Goal: Navigation & Orientation: Find specific page/section

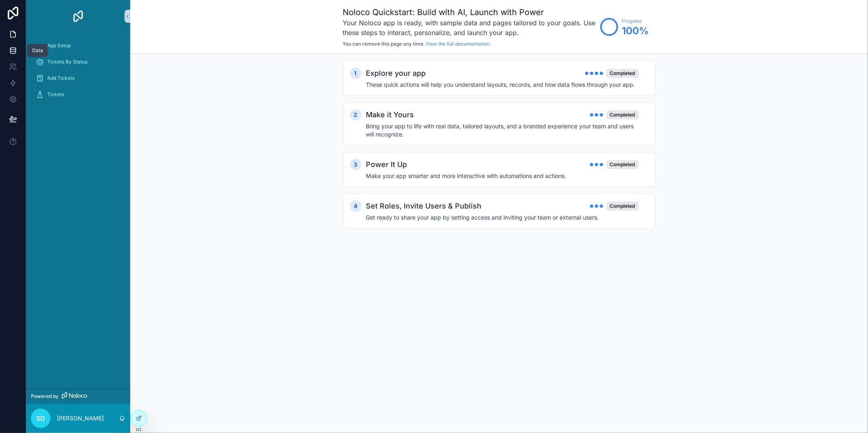
click at [10, 51] on icon at bounding box center [12, 51] width 5 height 3
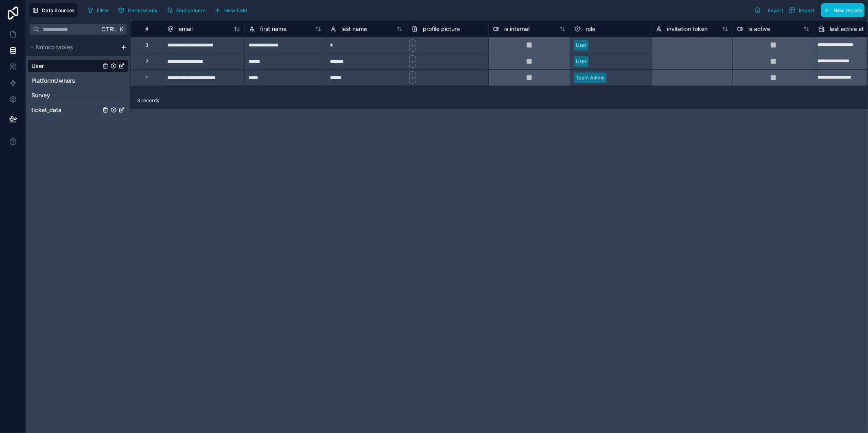
click at [56, 111] on span "ticket_data" at bounding box center [46, 110] width 30 height 8
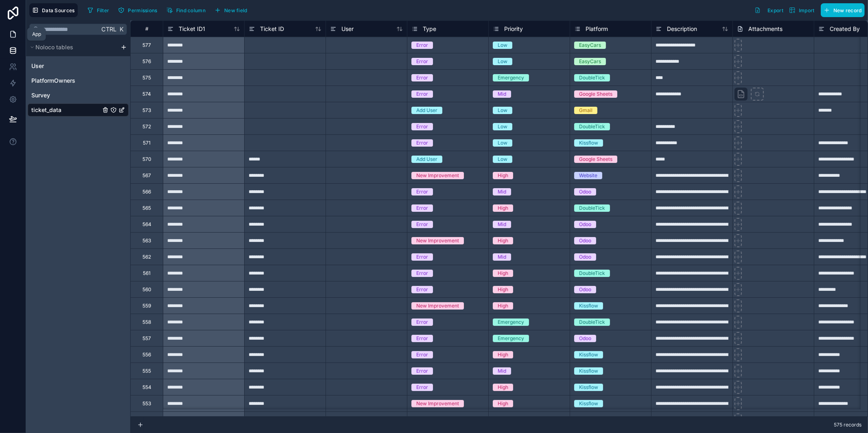
click at [9, 37] on icon at bounding box center [13, 34] width 8 height 8
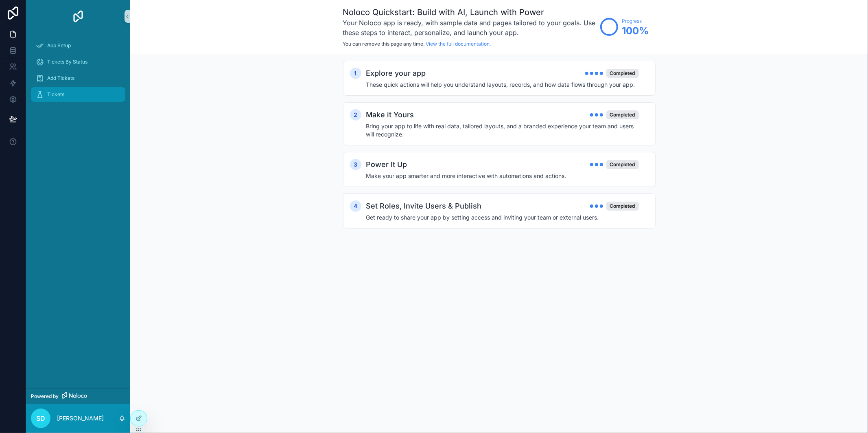
click at [90, 97] on div "Tickets" at bounding box center [78, 94] width 85 height 13
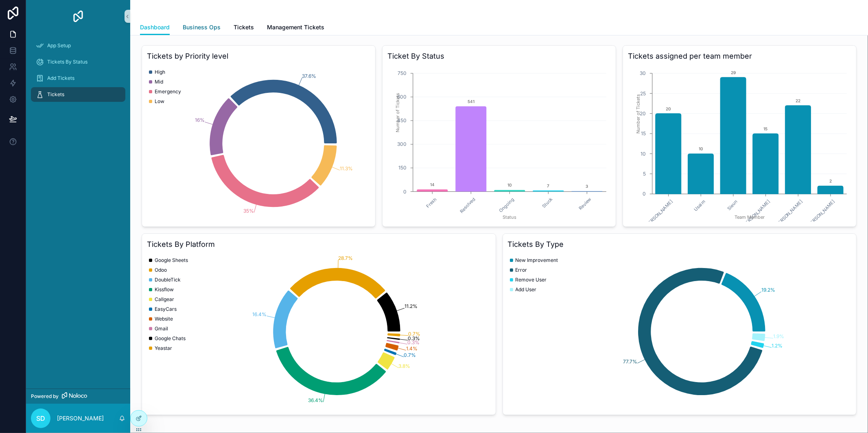
click at [212, 29] on span "Business Ops" at bounding box center [202, 27] width 38 height 8
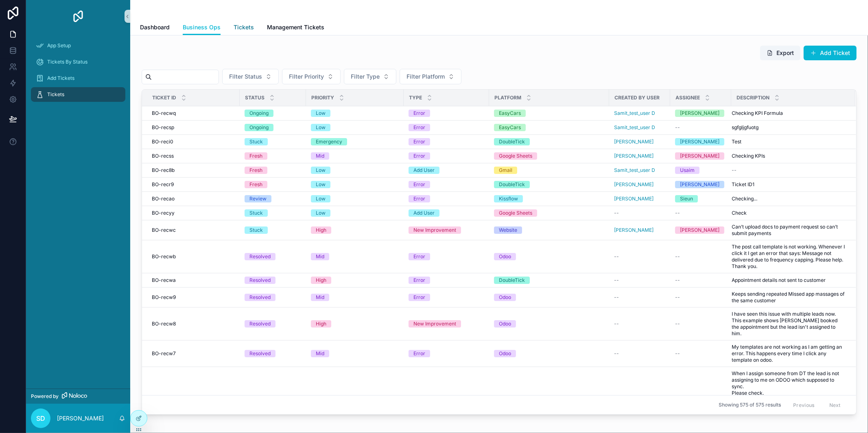
click at [247, 30] on span "Tickets" at bounding box center [244, 27] width 20 height 8
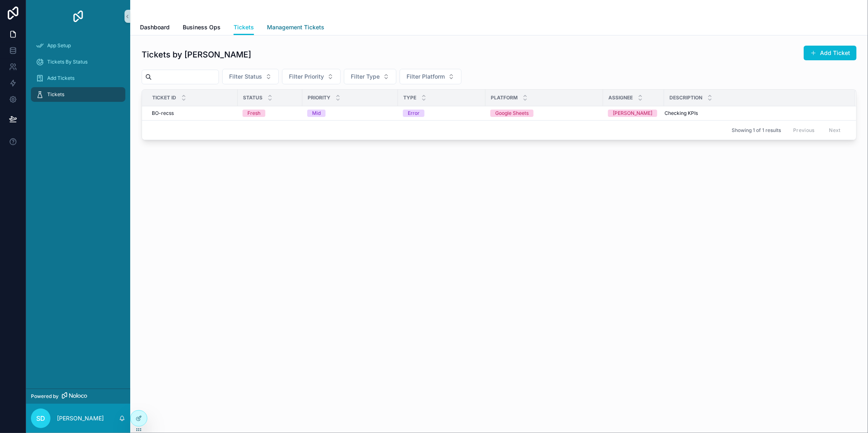
click at [287, 29] on span "Management Tickets" at bounding box center [295, 27] width 57 height 8
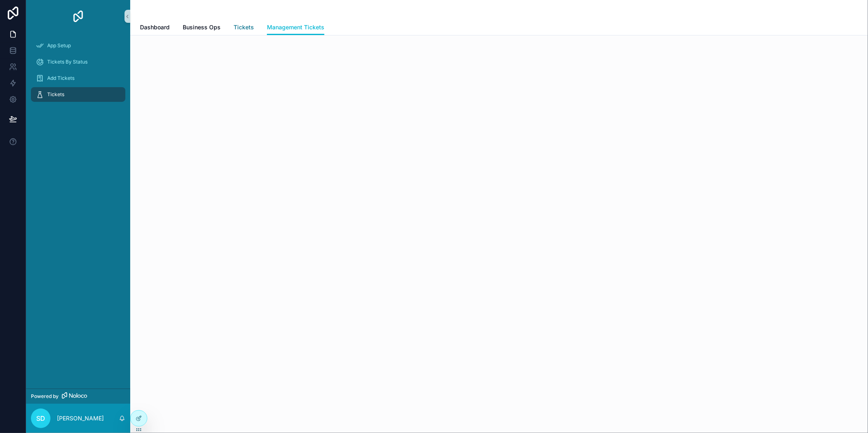
click at [245, 27] on span "Tickets" at bounding box center [244, 27] width 20 height 8
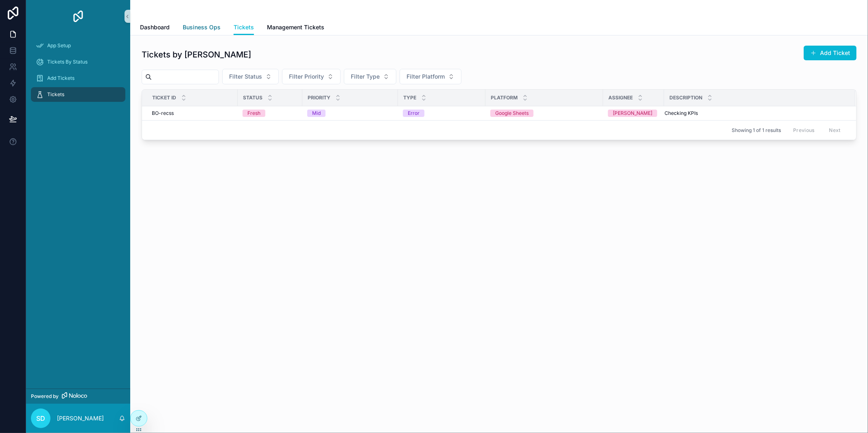
click at [188, 30] on span "Business Ops" at bounding box center [202, 27] width 38 height 8
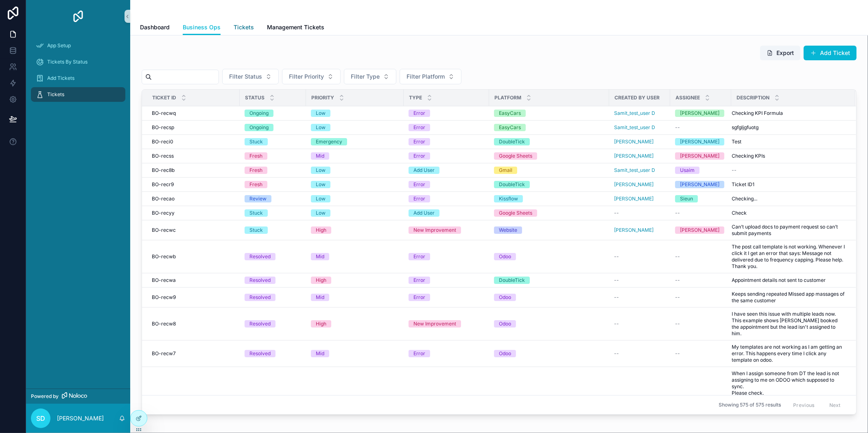
click at [236, 30] on span "Tickets" at bounding box center [244, 27] width 20 height 8
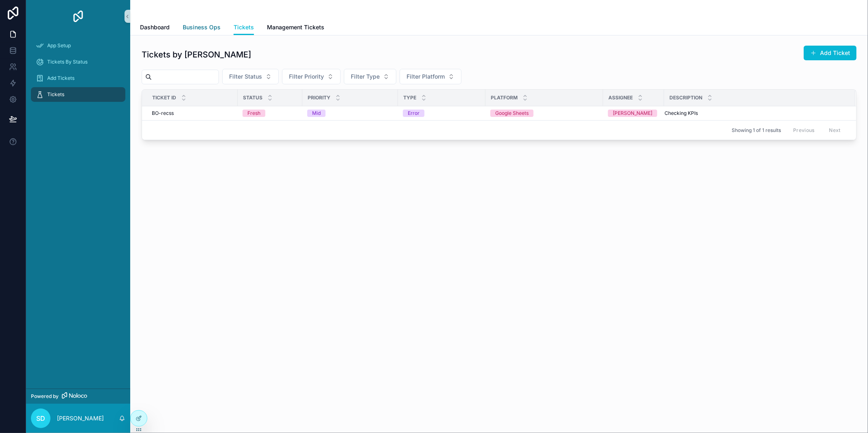
click at [200, 30] on span "Business Ops" at bounding box center [202, 27] width 38 height 8
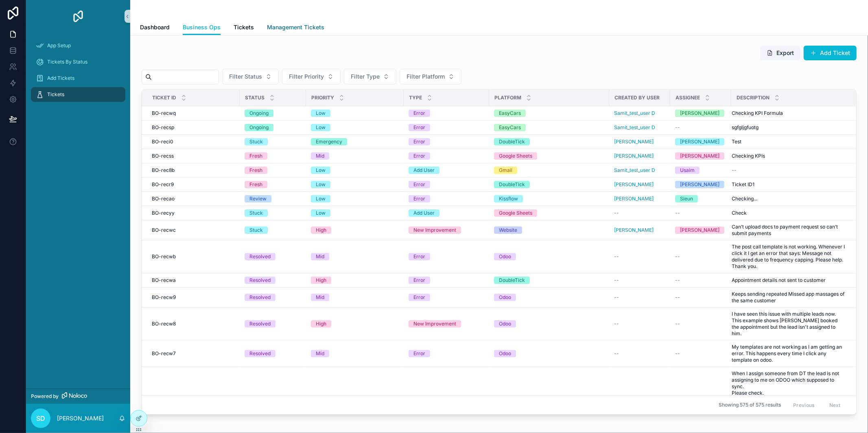
click at [288, 31] on span "Management Tickets" at bounding box center [295, 27] width 57 height 8
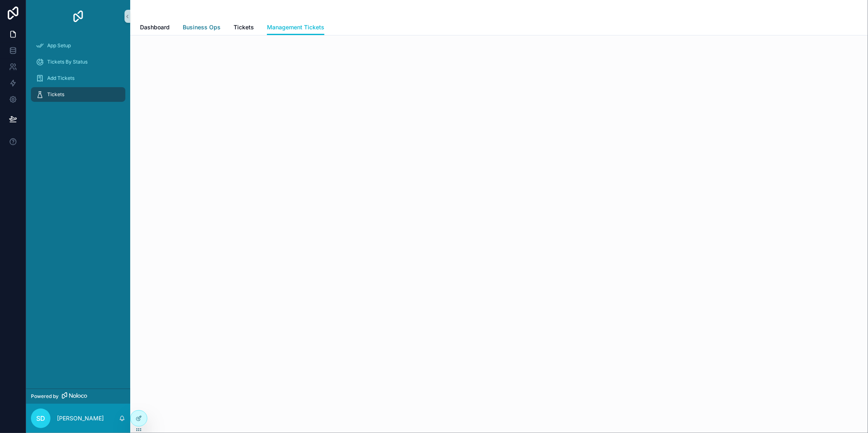
click at [208, 26] on span "Business Ops" at bounding box center [202, 27] width 38 height 8
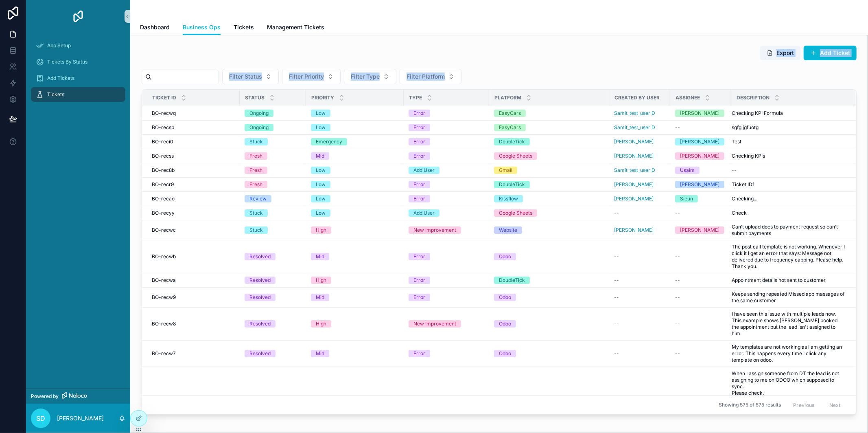
drag, startPoint x: 455, startPoint y: 43, endPoint x: 511, endPoint y: 70, distance: 62.4
click at [511, 70] on div "Export Add Ticket Filter Status Filter Priority Filter Type Filter Platform Tic…" at bounding box center [499, 230] width 725 height 376
click at [511, 70] on div "Filter Status Filter Priority Filter Type Filter Platform" at bounding box center [499, 76] width 715 height 15
drag, startPoint x: 507, startPoint y: 76, endPoint x: 468, endPoint y: 70, distance: 39.9
click at [476, 74] on div "Filter Status Filter Priority Filter Type Filter Platform" at bounding box center [499, 76] width 715 height 15
